Goal: Task Accomplishment & Management: Use online tool/utility

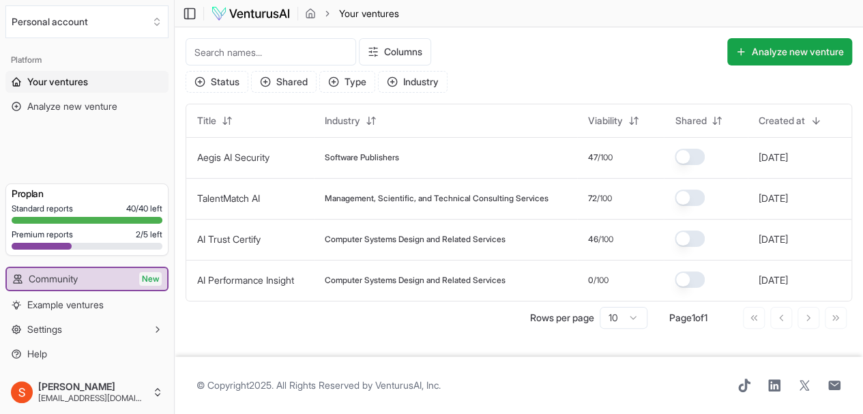
click at [758, 50] on button "Analyze new venture" at bounding box center [789, 51] width 125 height 27
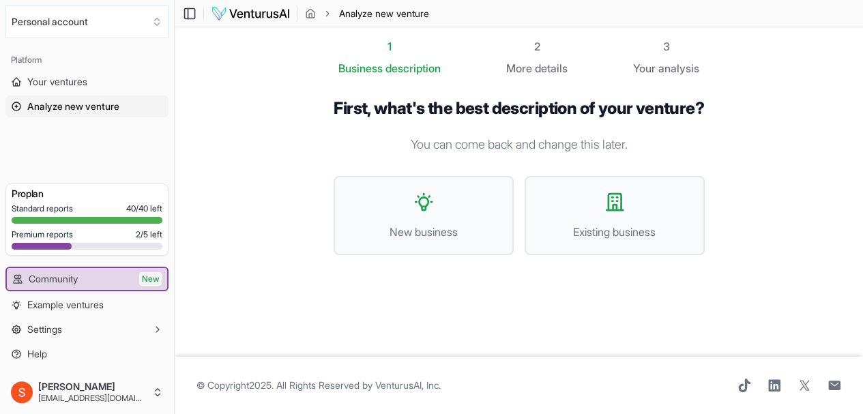
click at [488, 215] on button "New business" at bounding box center [423, 215] width 180 height 79
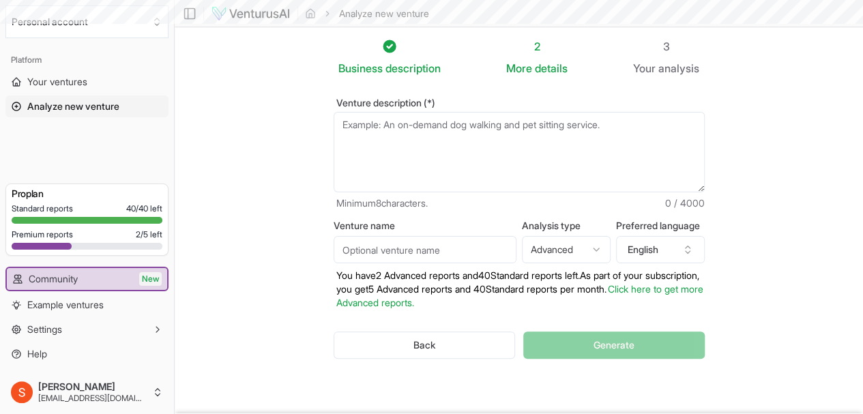
click at [442, 163] on textarea "Venture description (*)" at bounding box center [518, 152] width 371 height 80
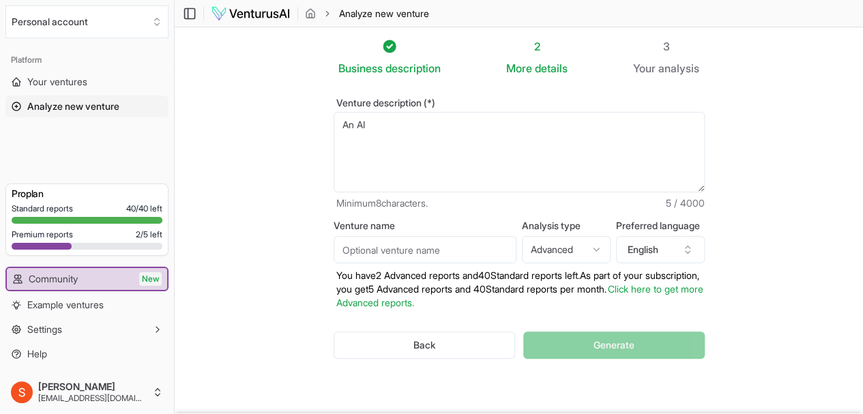
type textarea "An AI"
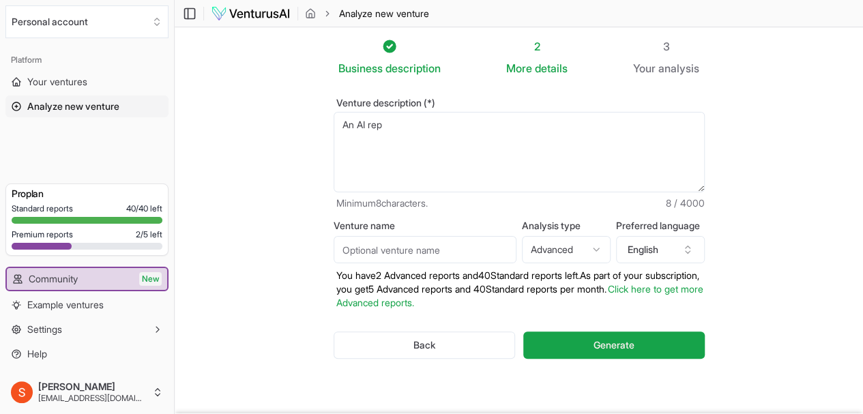
type textarea "An AI repo"
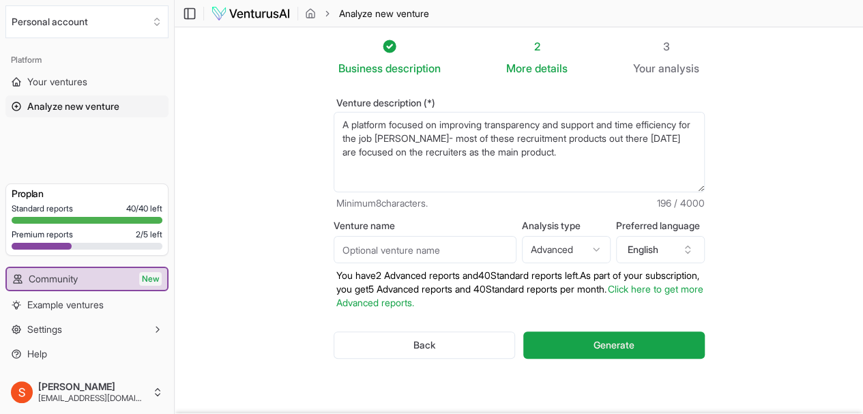
click at [361, 151] on textarea "A platform focused on improving transparency and support and time efficiency fo…" at bounding box center [518, 152] width 371 height 80
click at [612, 147] on textarea "A platform focused on improving transparency and support and time efficiency fo…" at bounding box center [518, 152] width 371 height 80
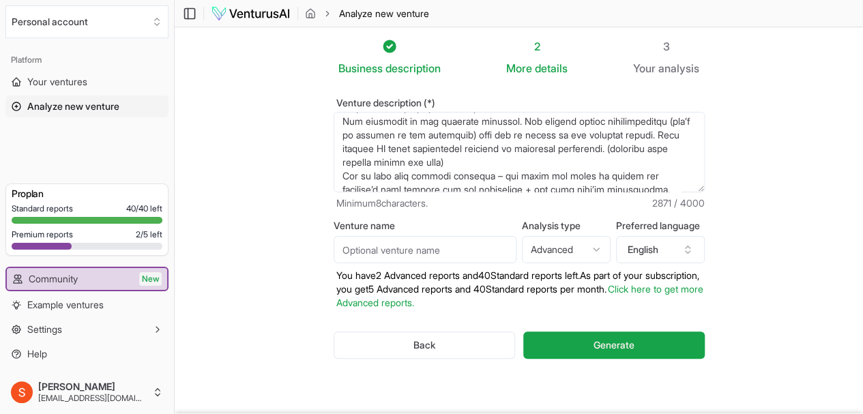
scroll to position [573, 0]
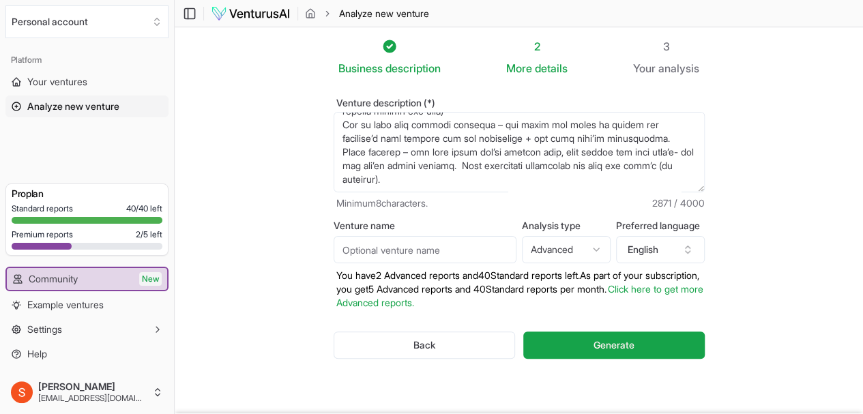
type textarea "L ipsumdol sitamet co adipiscin elitseddoeiu tem incidid utl etdo magnaaliqu en…"
click at [453, 248] on input "Venture name" at bounding box center [424, 249] width 183 height 27
type input "WorkSmara"
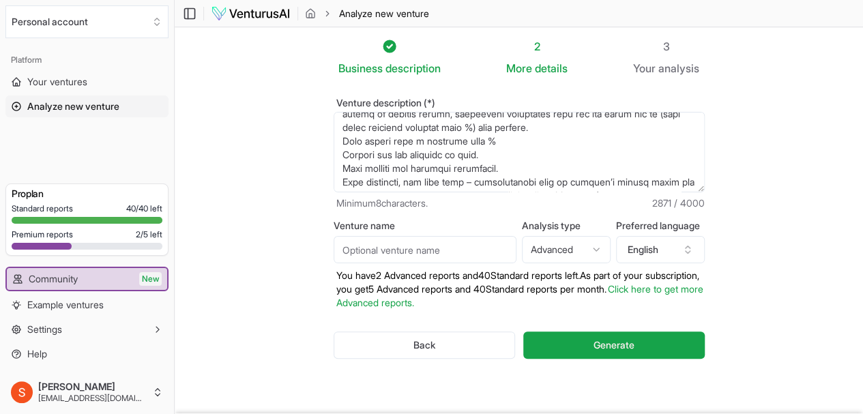
scroll to position [0, 0]
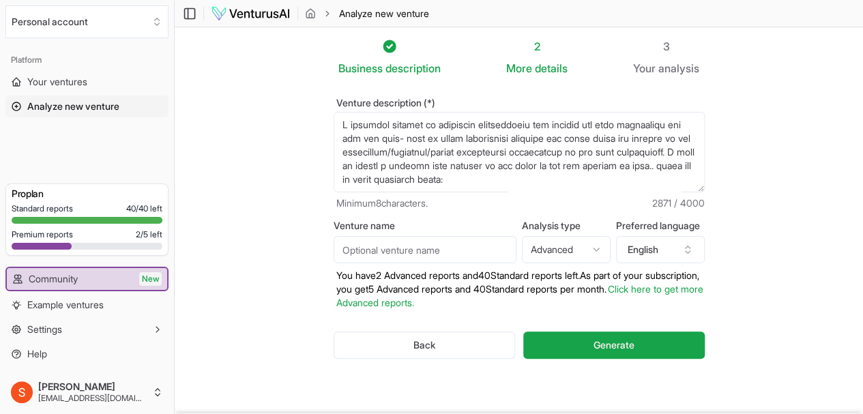
drag, startPoint x: 423, startPoint y: 178, endPoint x: 298, endPoint y: 18, distance: 203.1
click at [298, 18] on main "Toggle Sidebar Analyze new venture Analyze new venture Business description 2 M…" at bounding box center [519, 235] width 688 height 471
click at [654, 342] on button "Generate" at bounding box center [613, 344] width 181 height 27
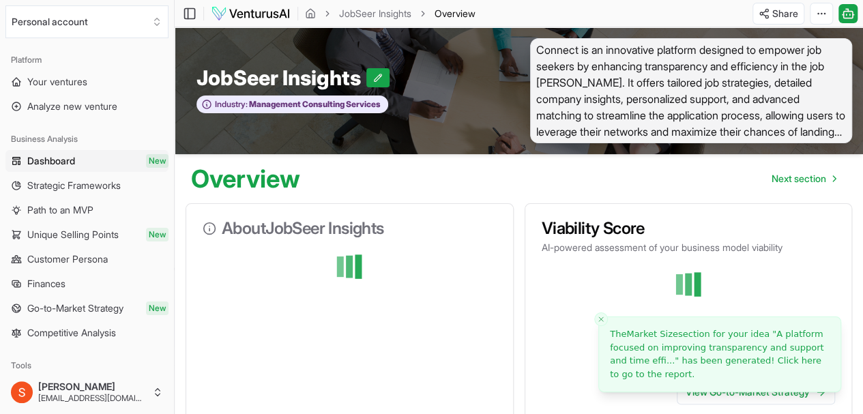
click at [599, 318] on line "Close toast" at bounding box center [601, 319] width 4 height 4
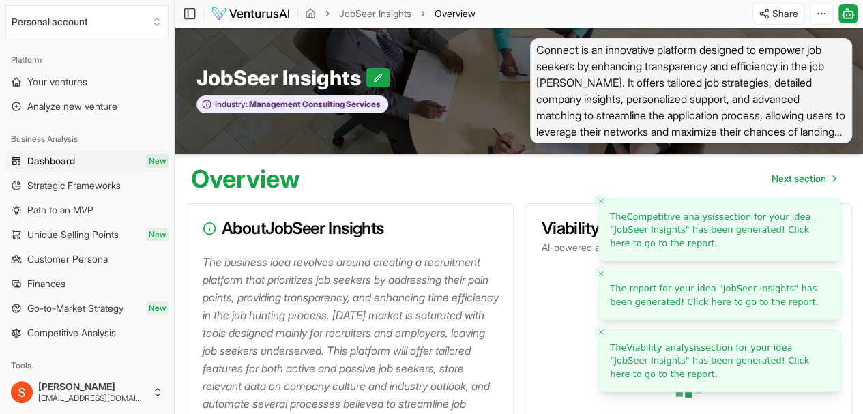
click at [680, 355] on span "The Viability analysis section for your idea " JobSeer Insights " has been gene…" at bounding box center [709, 360] width 199 height 37
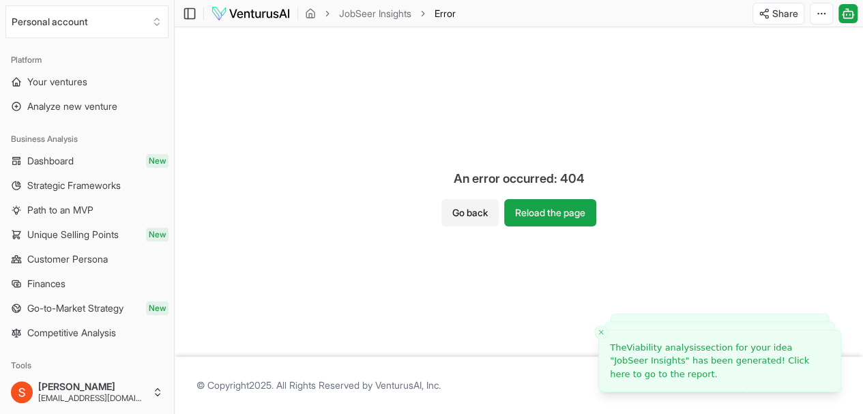
click at [533, 207] on button "Reload the page" at bounding box center [550, 212] width 92 height 27
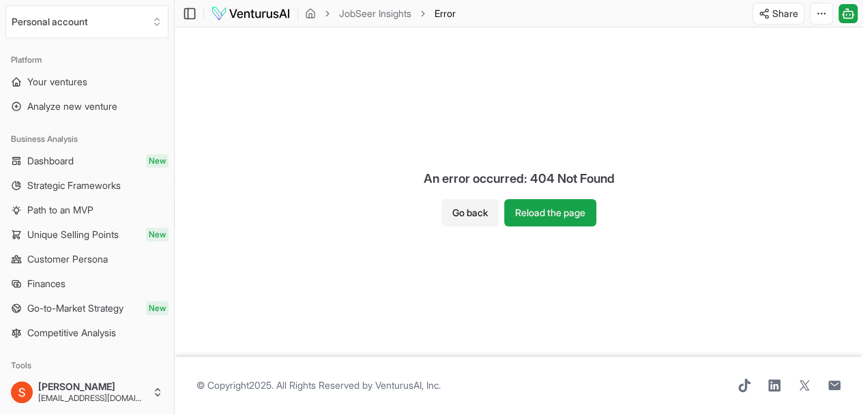
click at [65, 154] on span "Dashboard" at bounding box center [50, 161] width 46 height 14
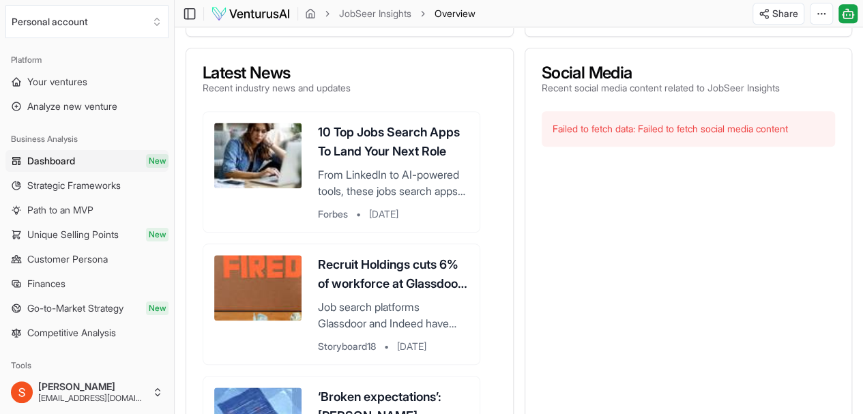
click at [416, 181] on p "From LinkedIn to AI-powered tools, these jobs search apps streamline your hunt …" at bounding box center [393, 182] width 151 height 33
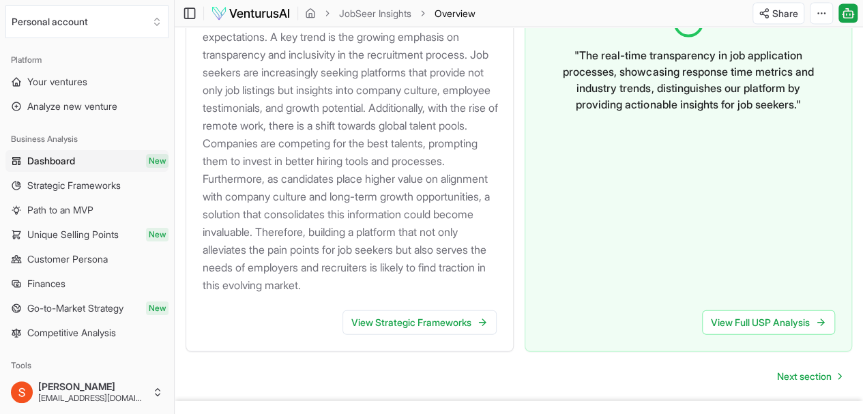
scroll to position [1570, 0]
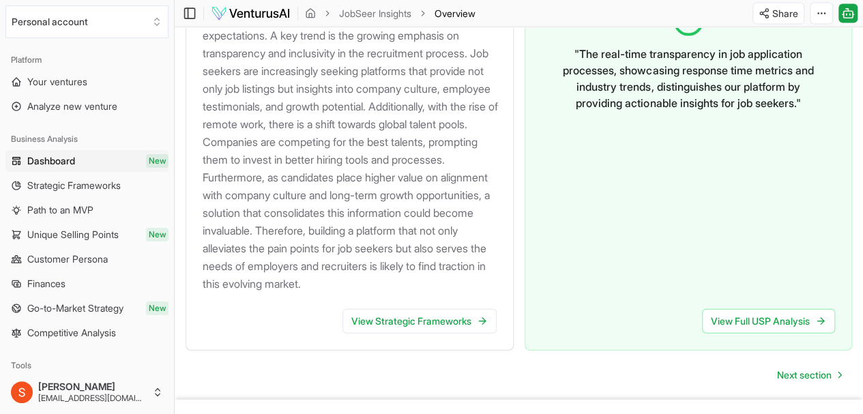
click at [426, 333] on link "View Strategic Frameworks" at bounding box center [419, 321] width 154 height 25
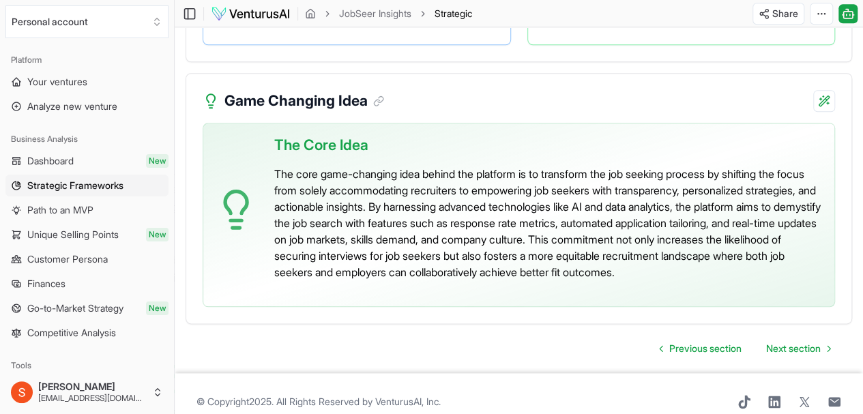
scroll to position [3238, 0]
click at [801, 355] on span "Next section" at bounding box center [793, 348] width 55 height 14
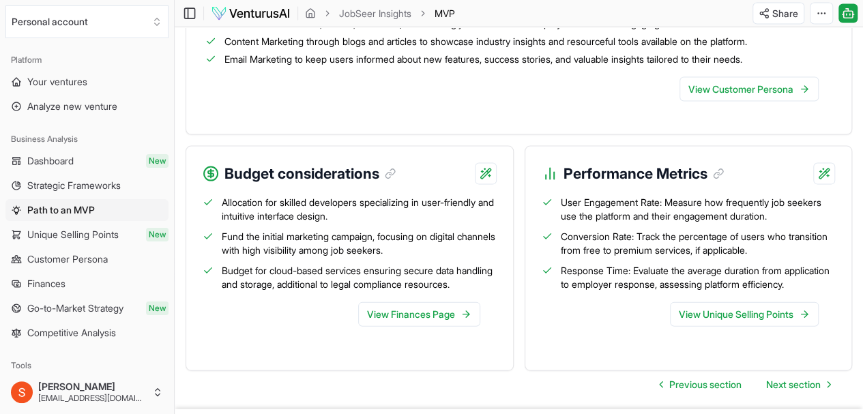
scroll to position [1396, 0]
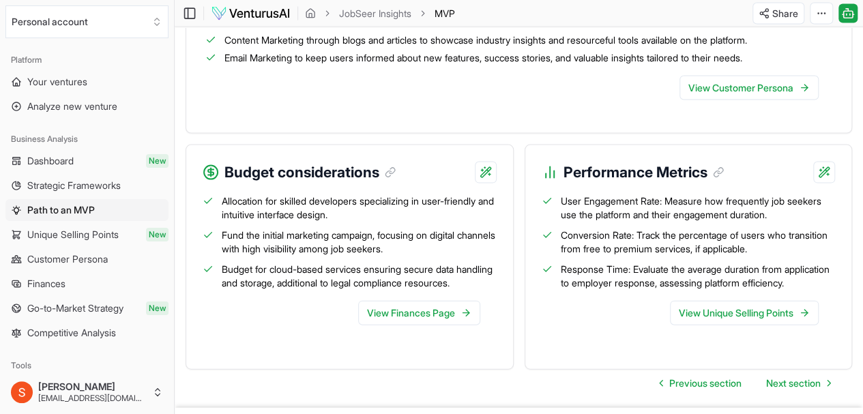
click at [761, 100] on link "View Customer Persona" at bounding box center [748, 88] width 139 height 25
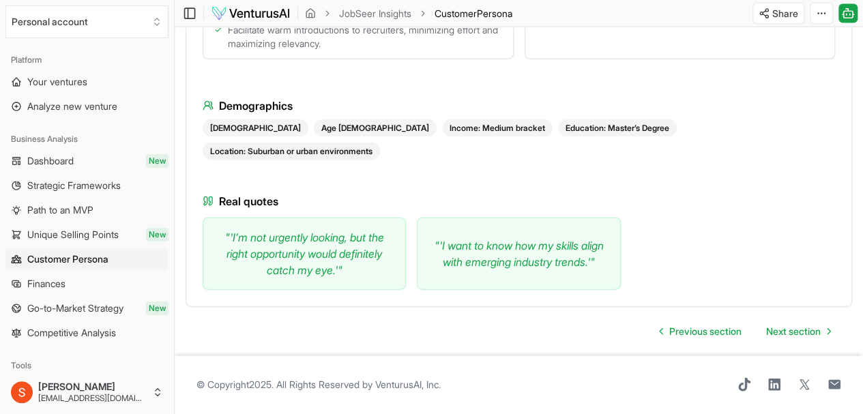
scroll to position [1474, 0]
click at [821, 318] on link "Next section" at bounding box center [798, 331] width 86 height 27
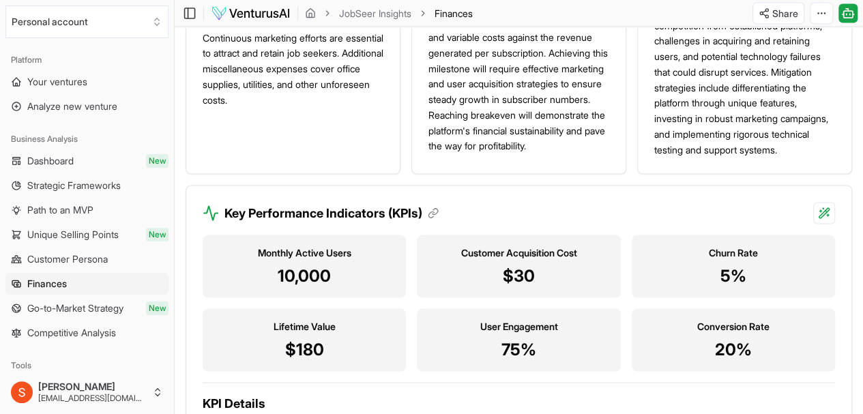
scroll to position [1516, 0]
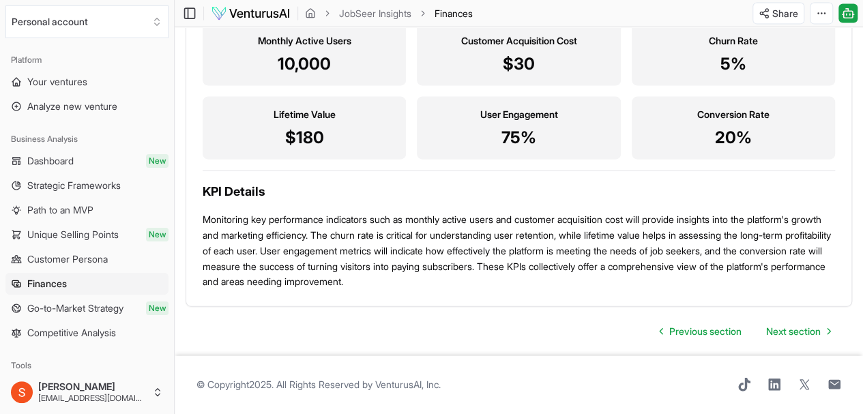
click at [807, 345] on link "Next section" at bounding box center [798, 331] width 86 height 27
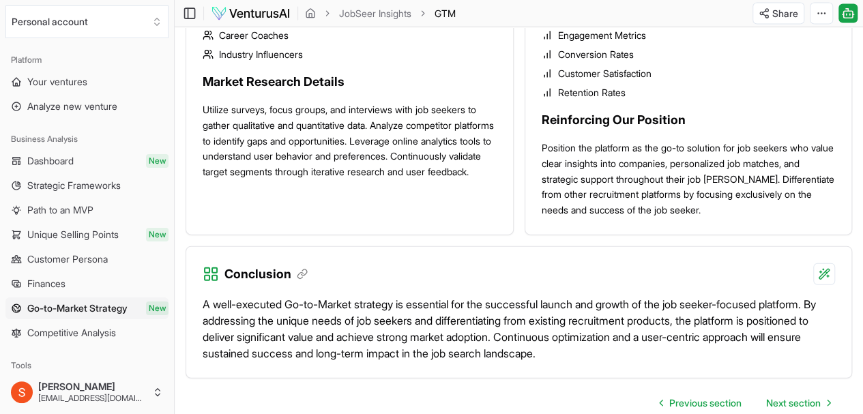
scroll to position [1599, 0]
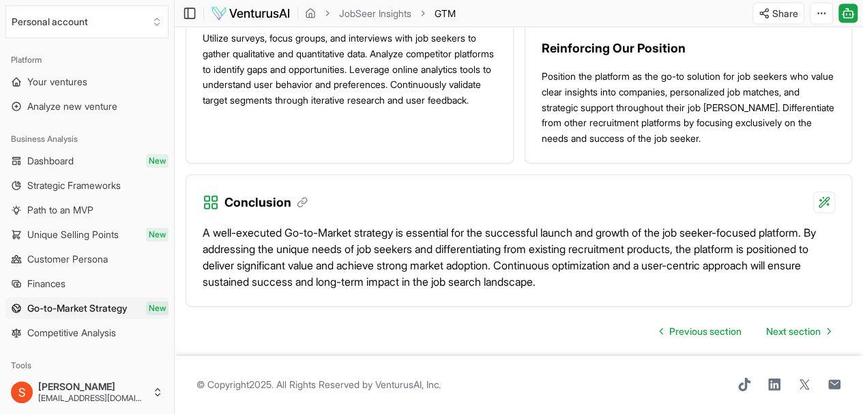
click at [816, 325] on span "Next section" at bounding box center [793, 332] width 55 height 14
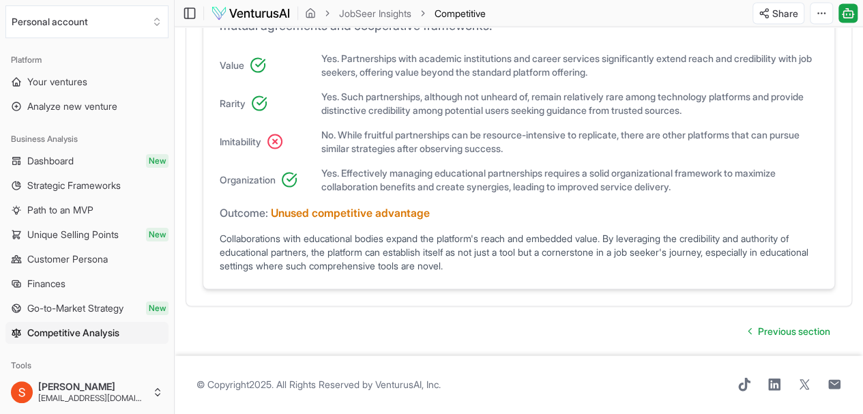
scroll to position [1337, 0]
click at [74, 286] on link "Finances" at bounding box center [86, 284] width 163 height 22
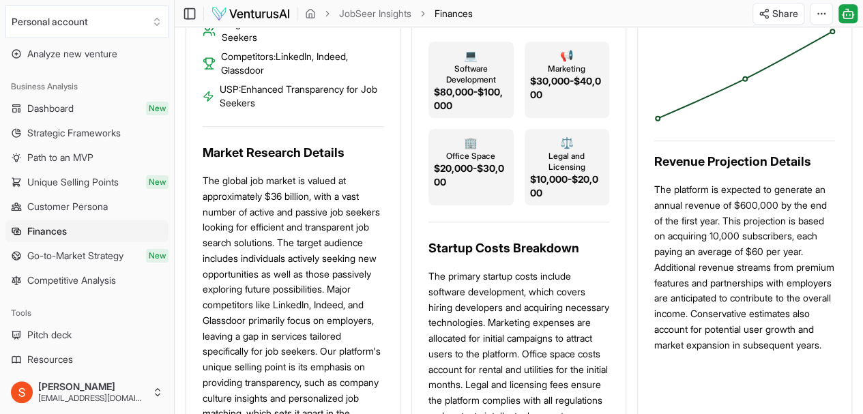
scroll to position [45, 0]
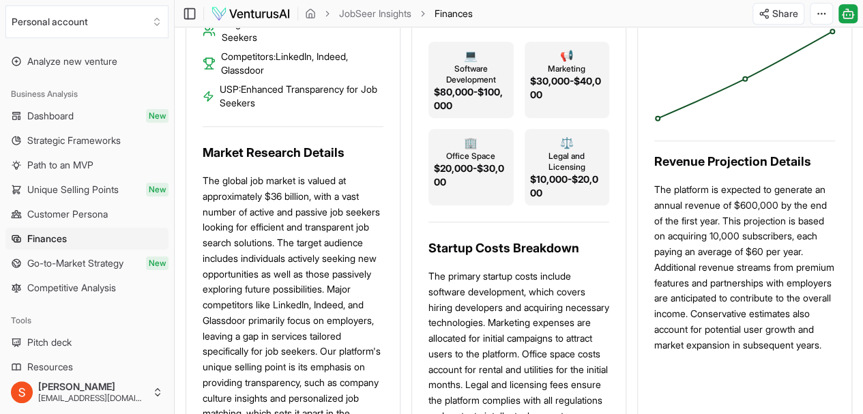
click at [83, 134] on span "Strategic Frameworks" at bounding box center [73, 141] width 93 height 14
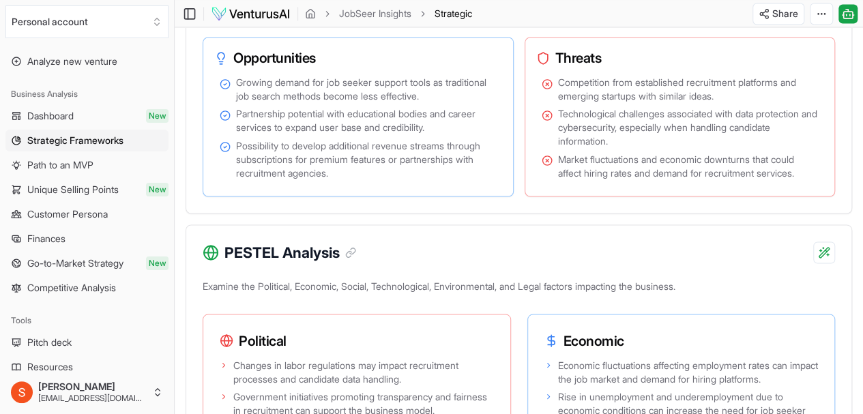
scroll to position [1423, 0]
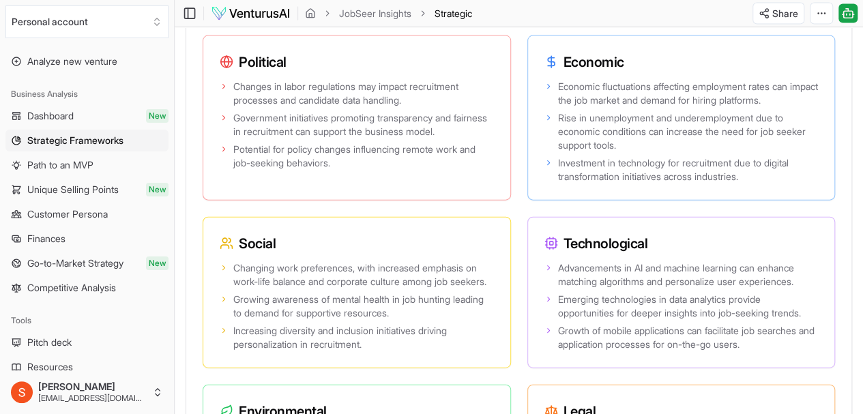
click at [61, 122] on span "Dashboard" at bounding box center [50, 116] width 46 height 14
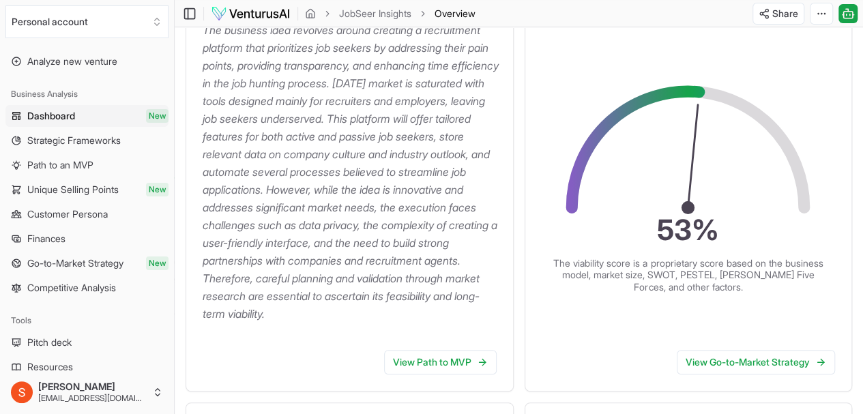
scroll to position [233, 0]
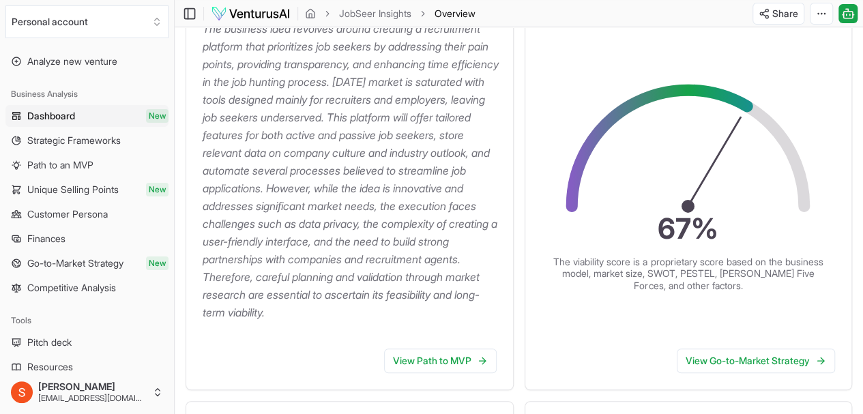
click at [761, 363] on link "View Go-to-Market Strategy" at bounding box center [755, 360] width 158 height 25
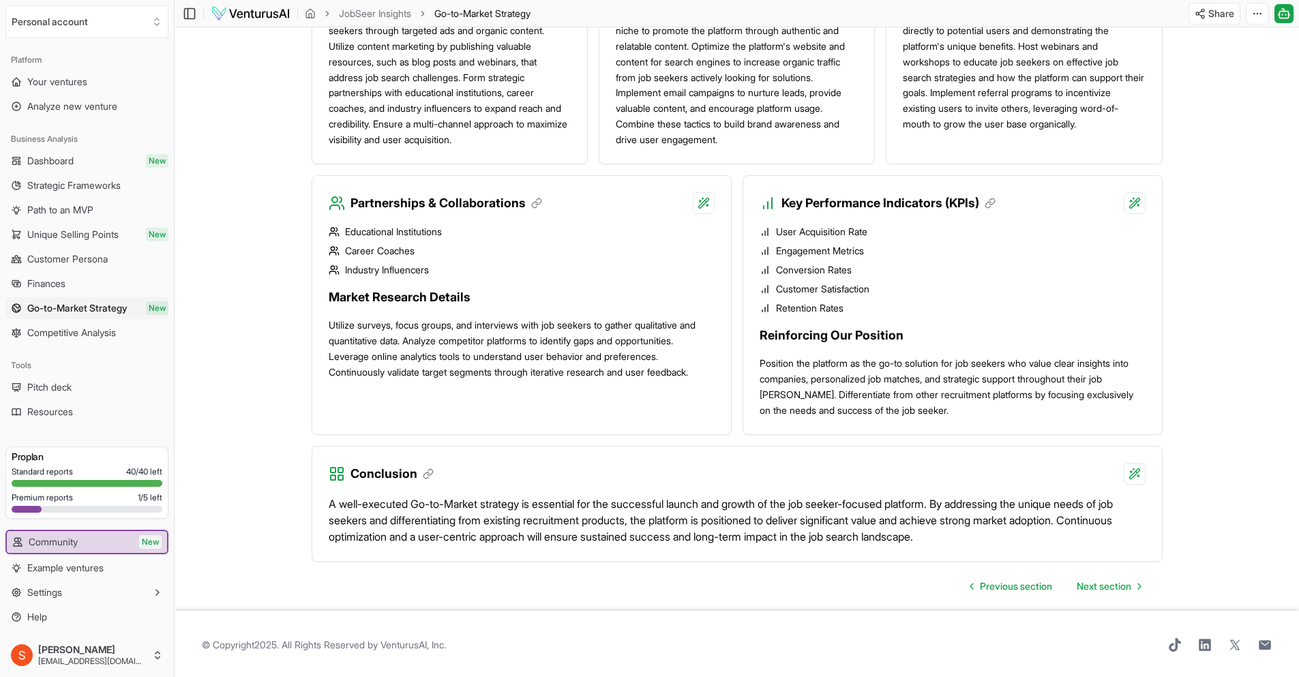
scroll to position [1057, 0]
